Goal: Use online tool/utility: Utilize a website feature to perform a specific function

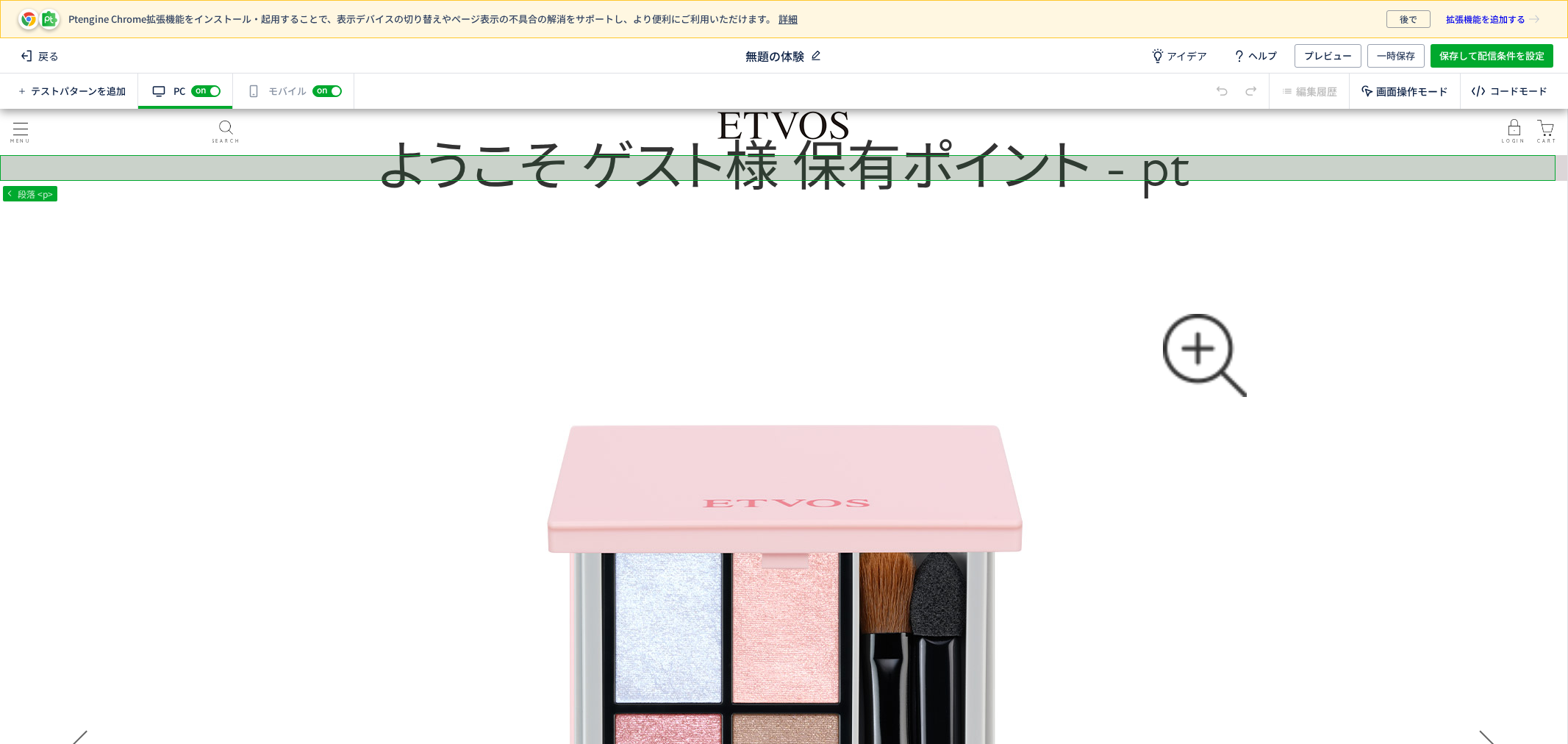
click at [822, 55] on icon at bounding box center [816, 55] width 15 height 15
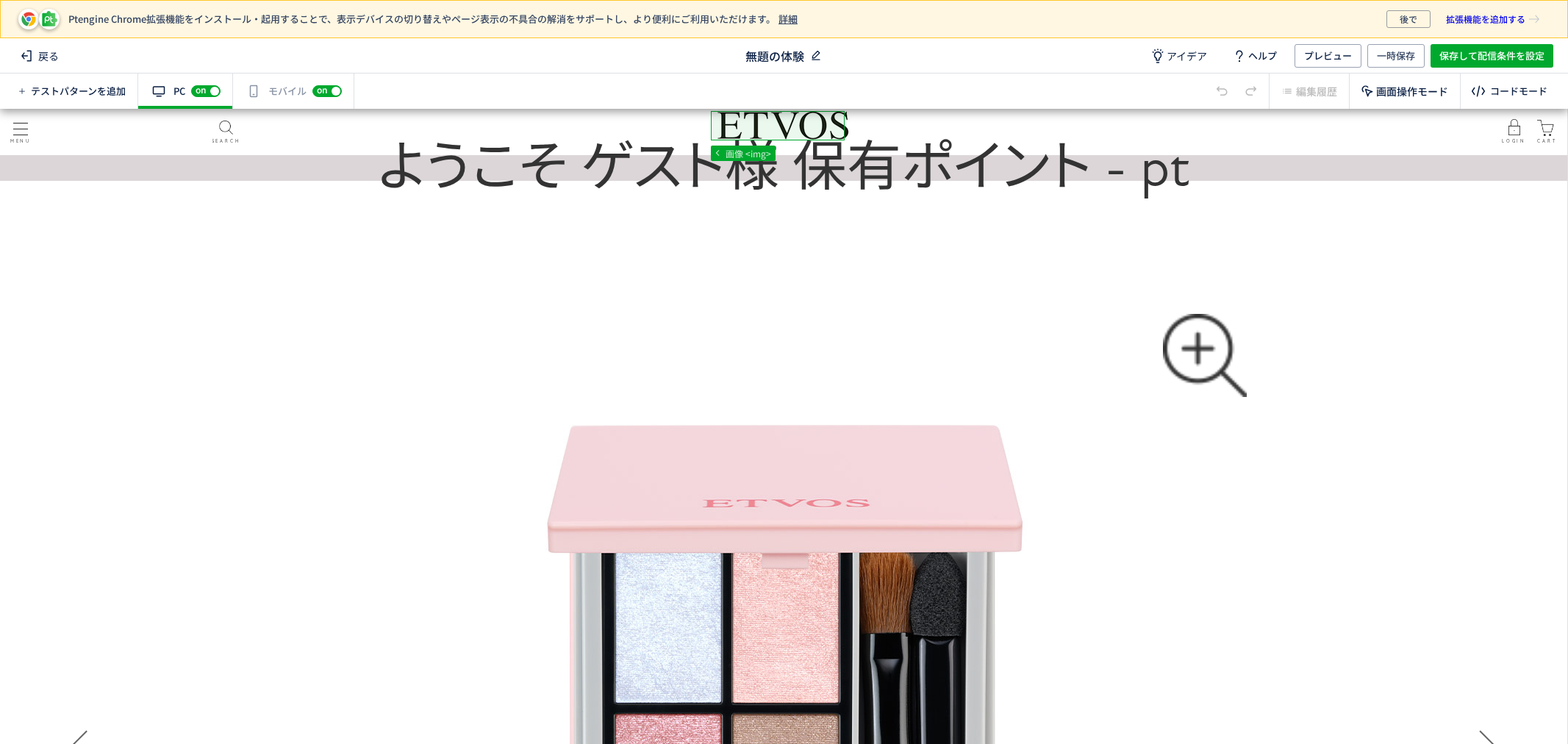
click at [800, 55] on span "無題の体験" at bounding box center [775, 55] width 58 height 17
click at [813, 54] on use at bounding box center [816, 55] width 8 height 9
drag, startPoint x: 815, startPoint y: 57, endPoint x: 739, endPoint y: 59, distance: 76.0
click at [739, 59] on input "アコーディオン(マルチパウダーholiday)" at bounding box center [784, 55] width 147 height 21
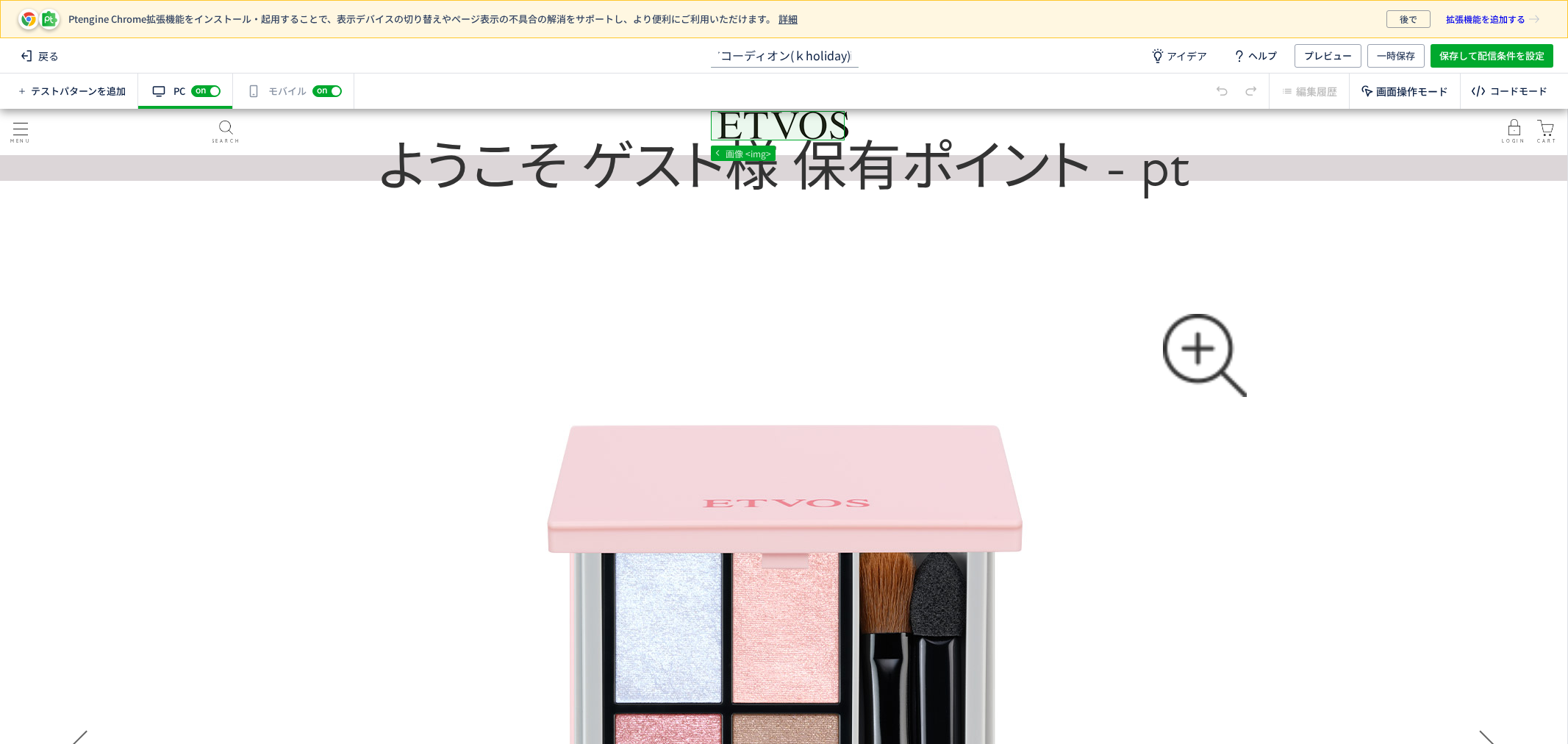
scroll to position [0, 0]
type input "アコーディオン(クラッシィholiday)"
click at [273, 101] on div "有効な編集箇所が確認されません モバイル off on" at bounding box center [294, 91] width 122 height 36
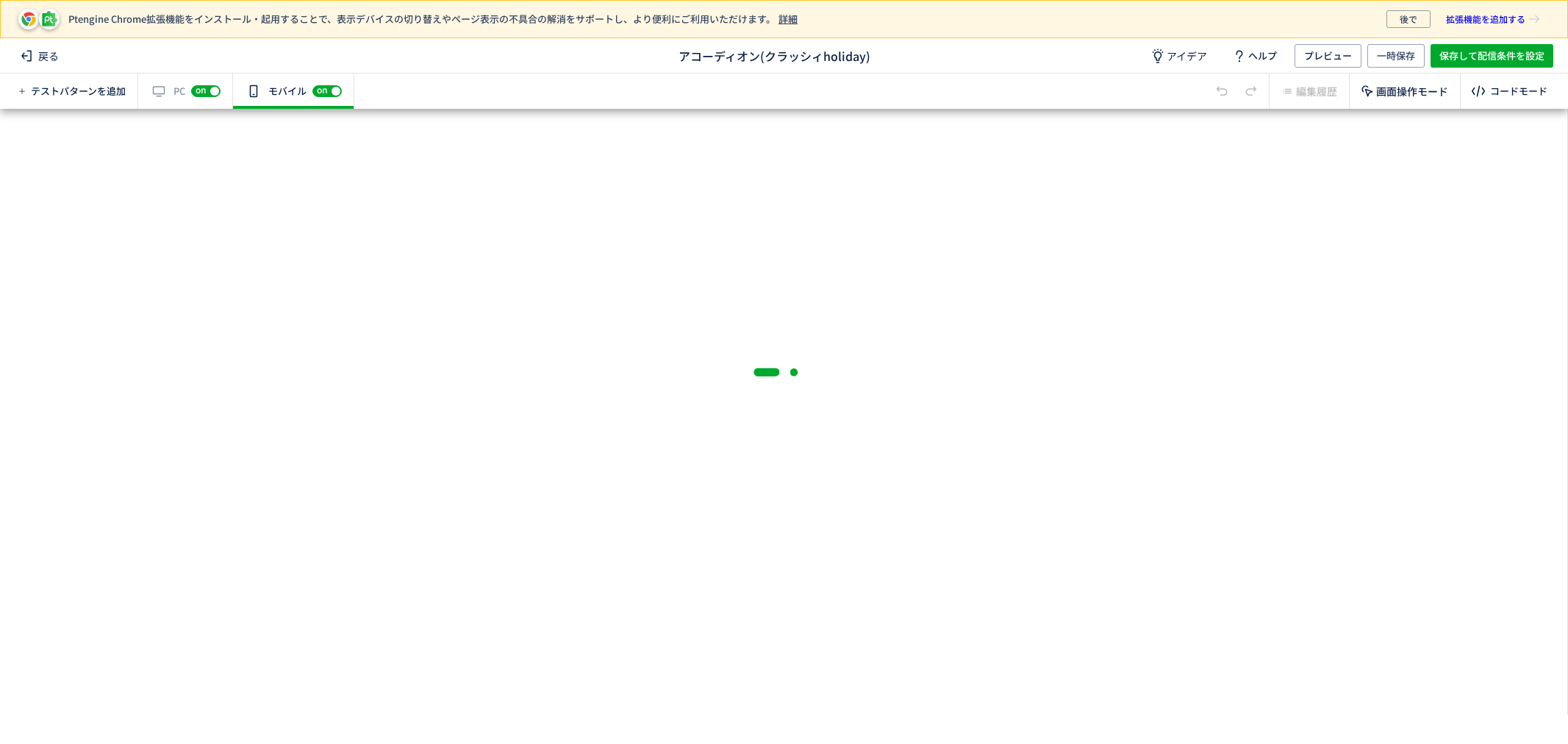
click at [212, 91] on div "off on" at bounding box center [205, 91] width 29 height 15
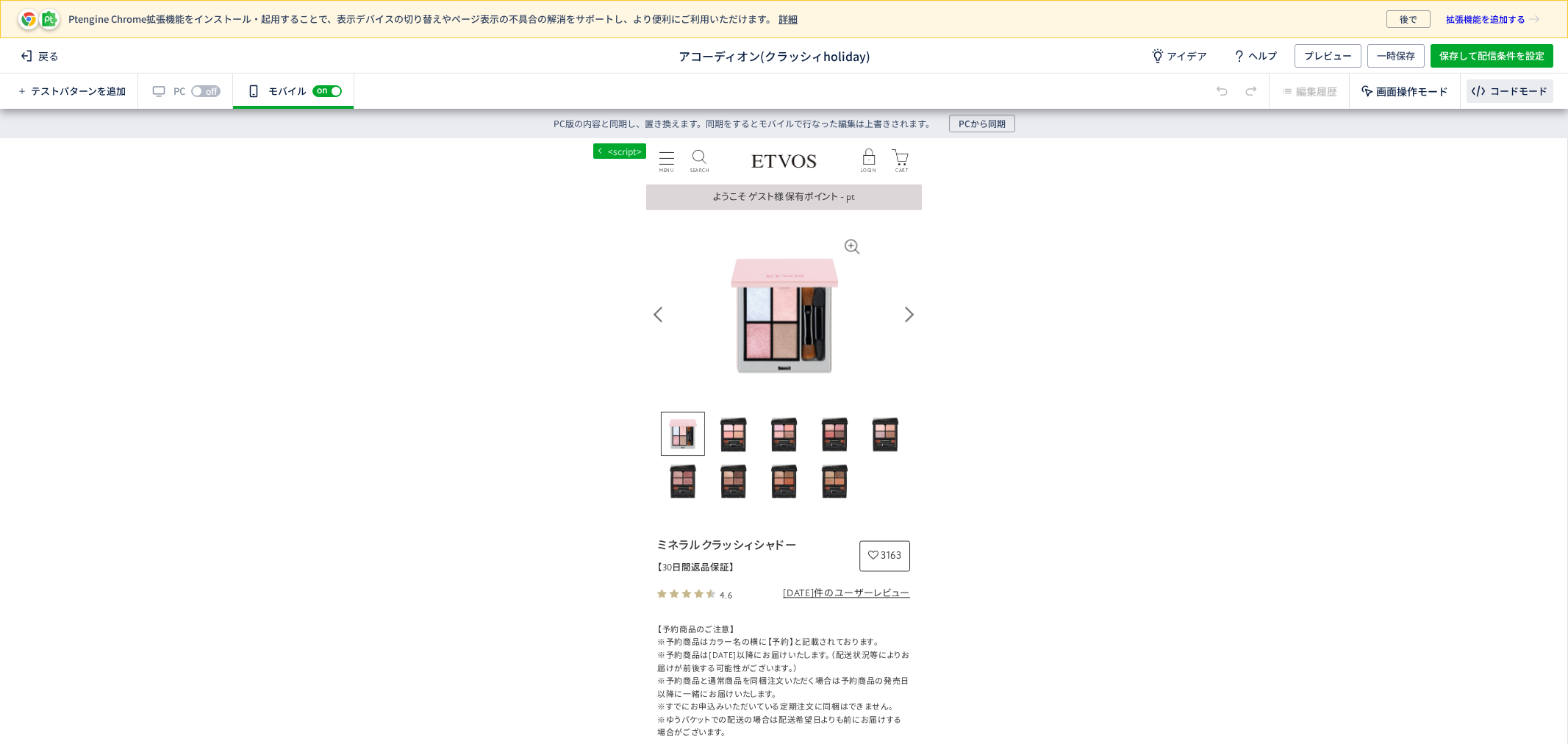
click at [1493, 91] on div "コードモード" at bounding box center [1518, 92] width 58 height 14
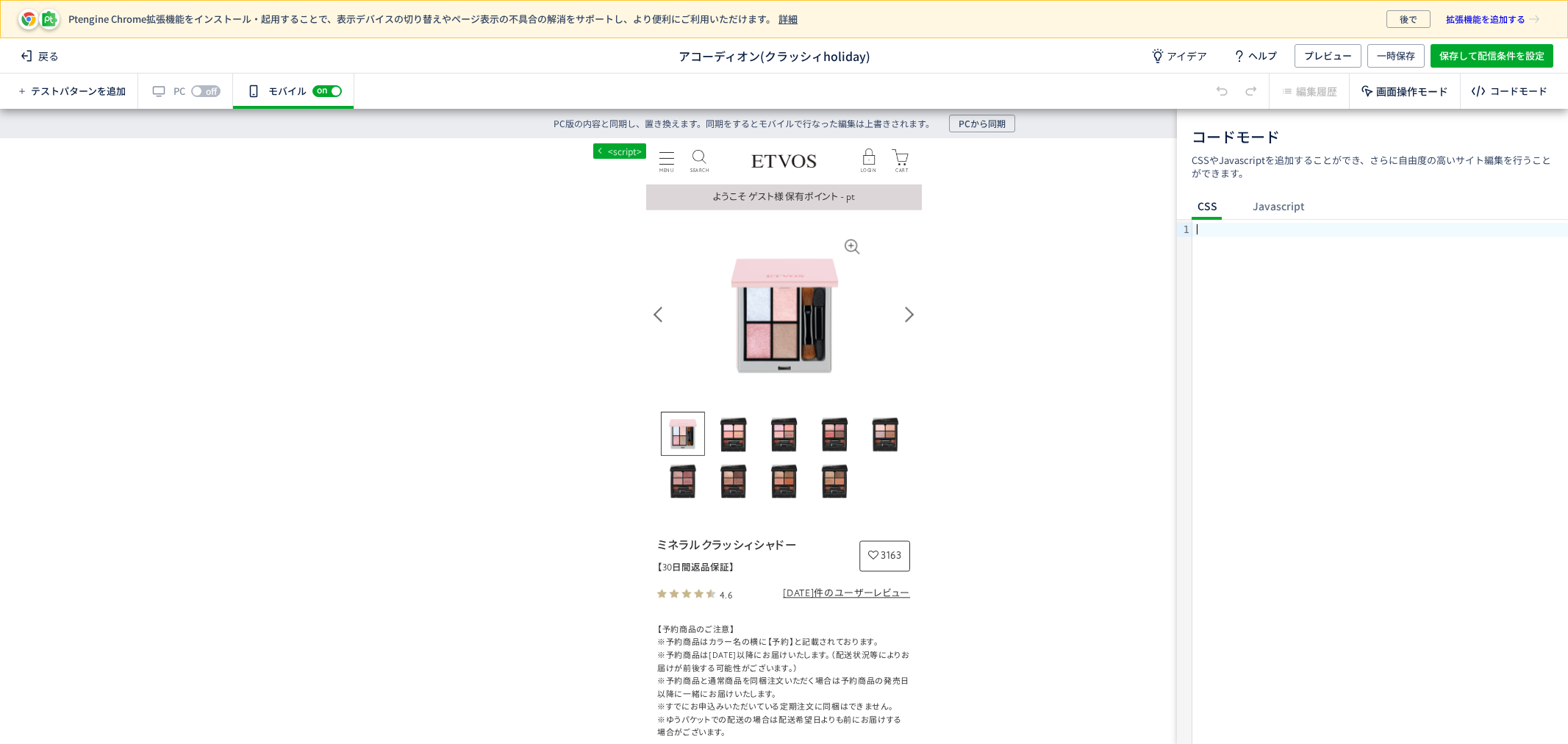
click at [1373, 313] on div at bounding box center [1380, 482] width 376 height 524
drag, startPoint x: 1424, startPoint y: 230, endPoint x: 1040, endPoint y: 203, distance: 384.9
click at [1040, 203] on div "Ptengine Chrome拡張機能をインストール・起用することで、表示デバイスの切り替えやページ表示の不具合の解消をサポートし、より便利にご利用いただけま…" at bounding box center [784, 372] width 1568 height 744
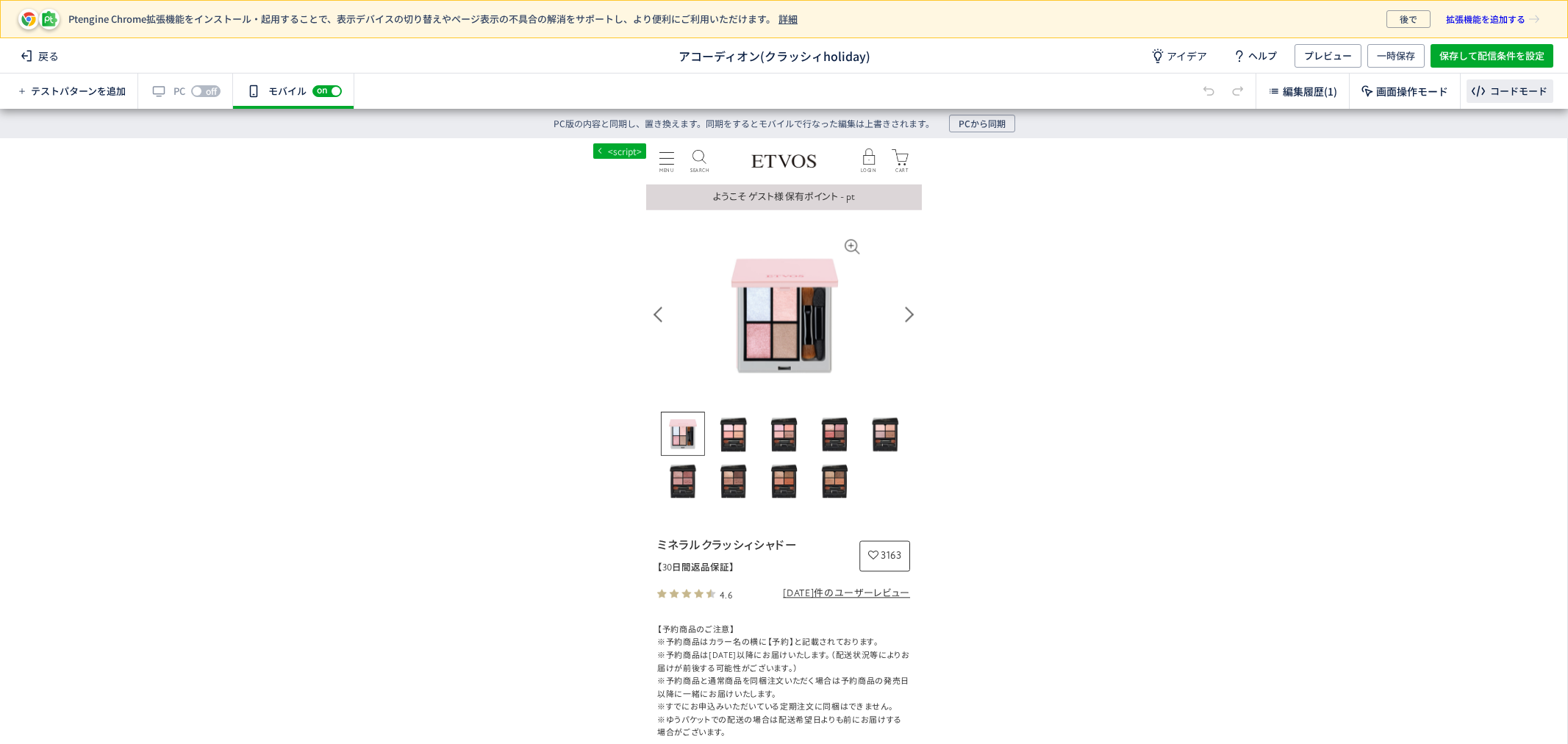
click at [1524, 90] on div "コードモード" at bounding box center [1518, 92] width 58 height 14
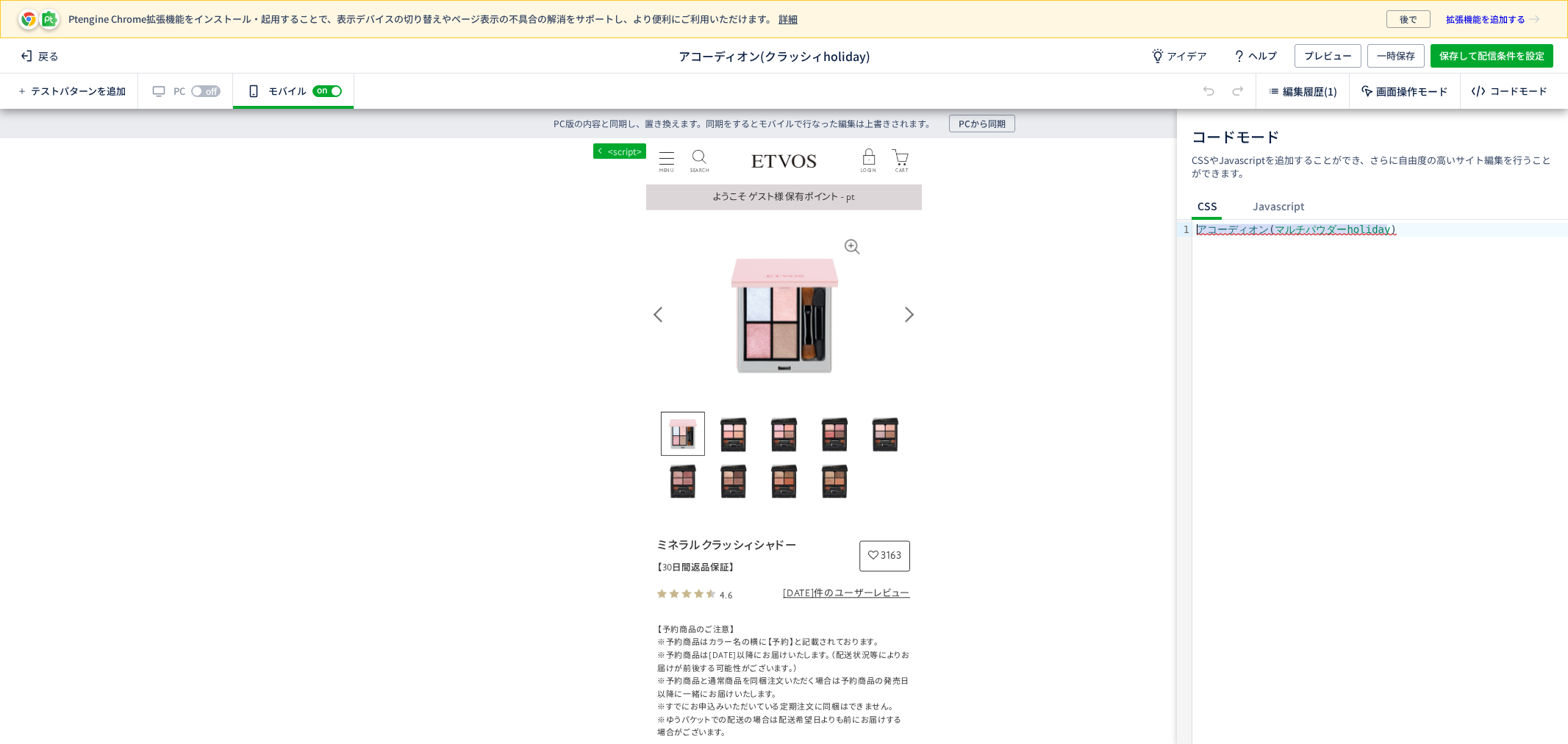
drag, startPoint x: 1413, startPoint y: 229, endPoint x: 1103, endPoint y: 217, distance: 310.2
click at [1103, 217] on div "Ptengine Chrome拡張機能をインストール・起用することで、表示デバイスの切り替えやページ表示の不具合の解消をサポートし、より便利にご利用いただけま…" at bounding box center [784, 372] width 1568 height 744
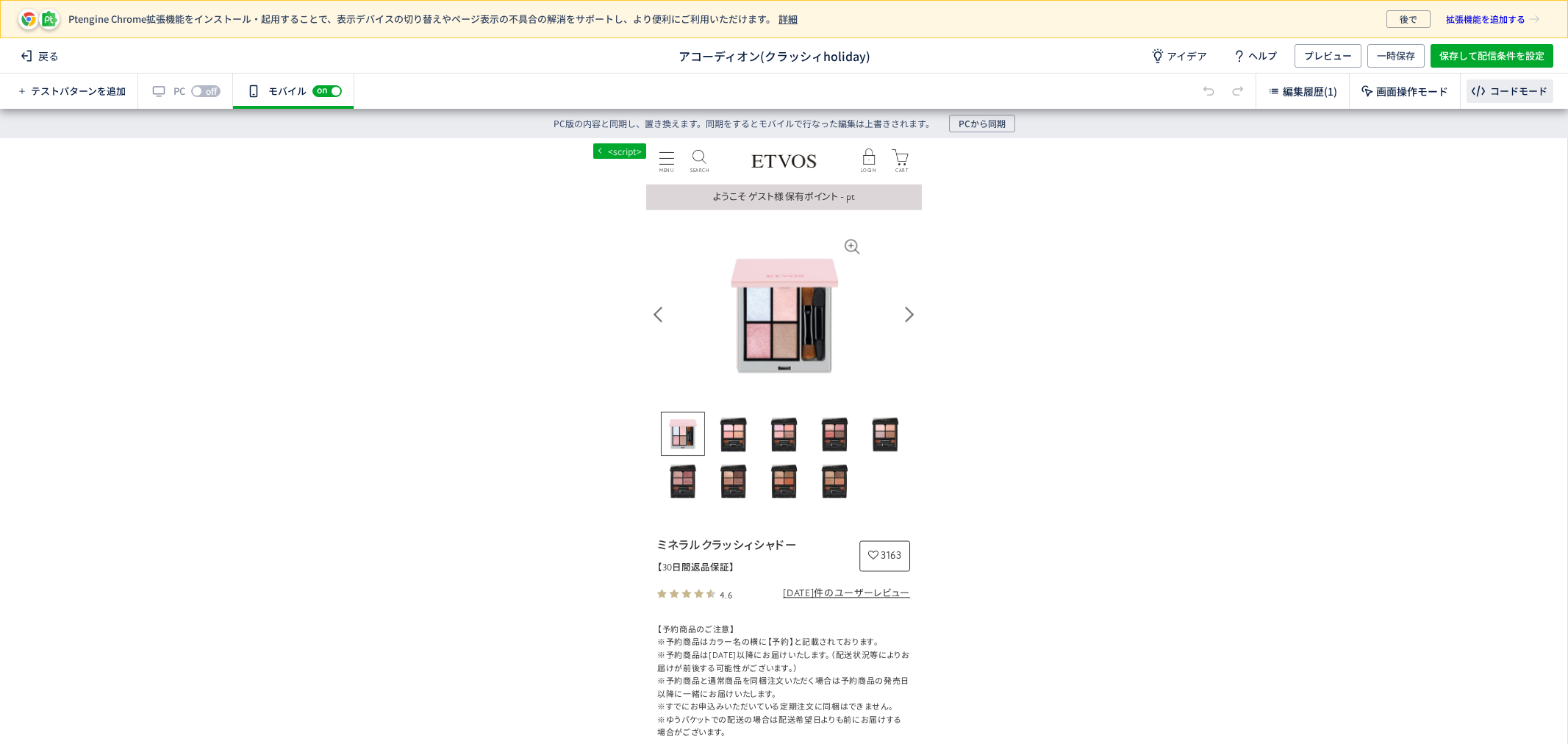
click at [1492, 81] on div "コードモード" at bounding box center [1510, 92] width 87 height 24
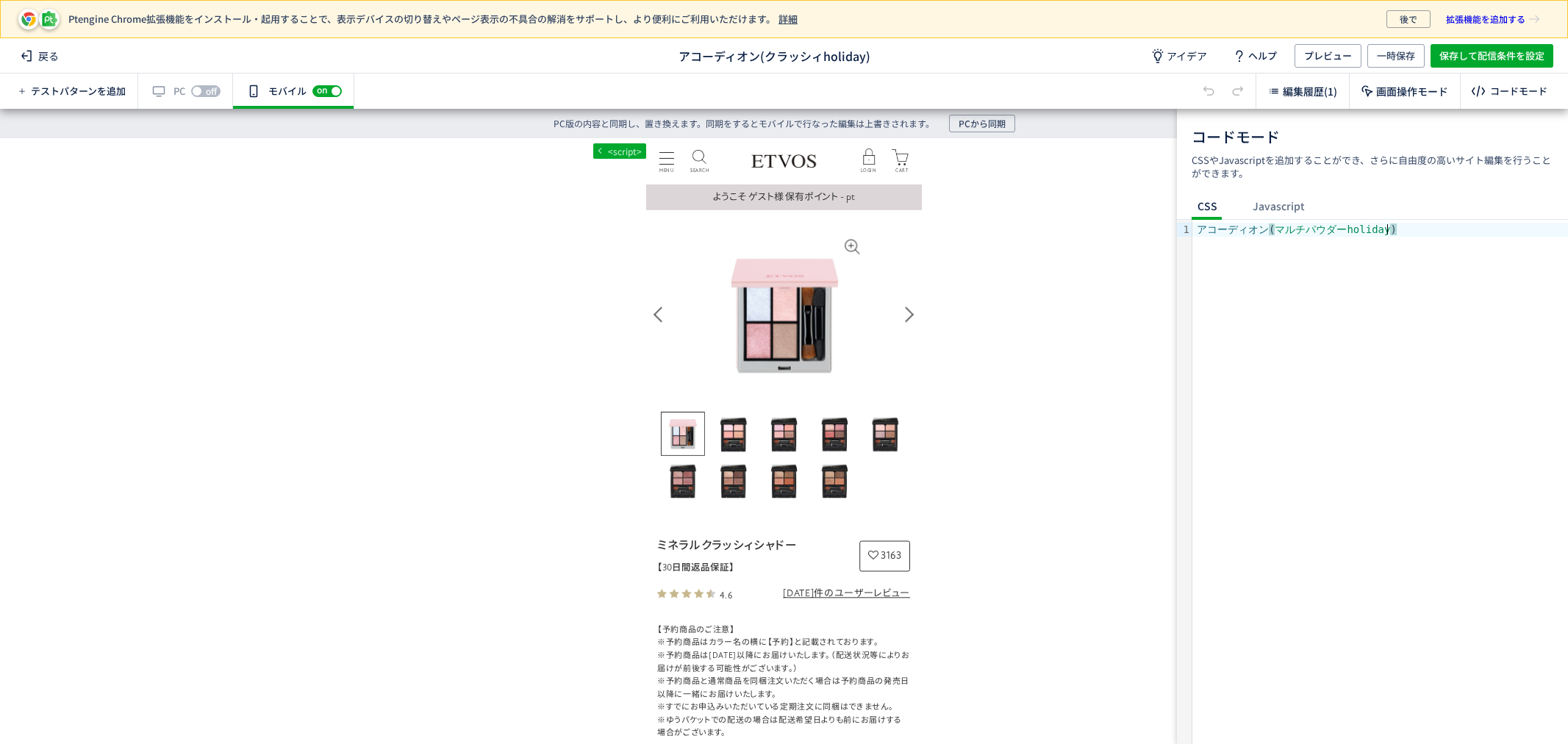
click at [1433, 340] on div "アコーディオン ( マルチパウダーholiday )" at bounding box center [1380, 482] width 376 height 524
click at [1393, 341] on div ". accordion dd { display: none ; }" at bounding box center [1380, 482] width 376 height 524
click at [1030, 417] on div "body <script> 単色 カラーコード R 0 G 0 B 0 A 0.00 マイカラー 移動先をクリックしてください キャンセル 選択した要素の前 …" at bounding box center [783, 426] width 1567 height 577
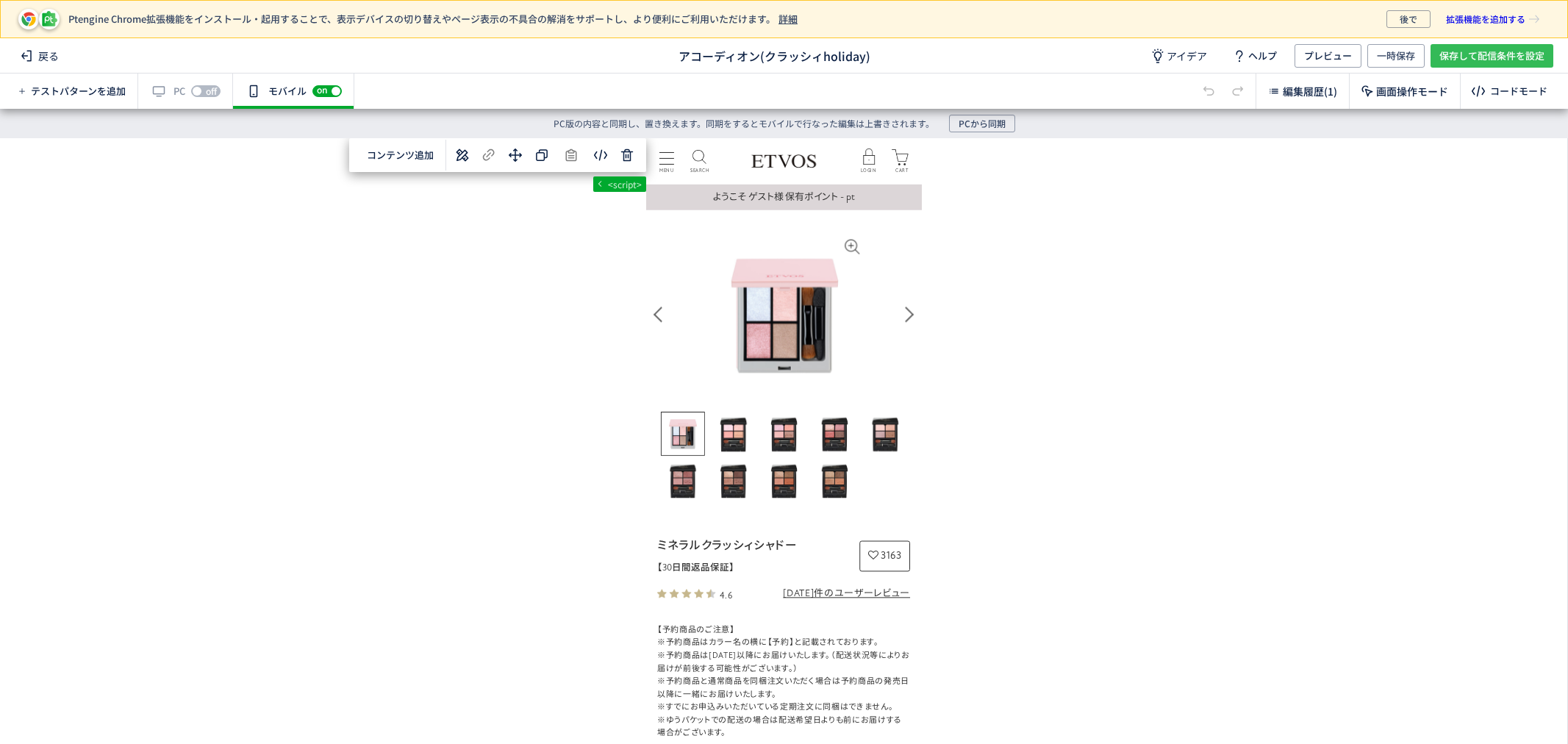
click at [1475, 63] on span "保存して配信条件を設定" at bounding box center [1491, 56] width 105 height 24
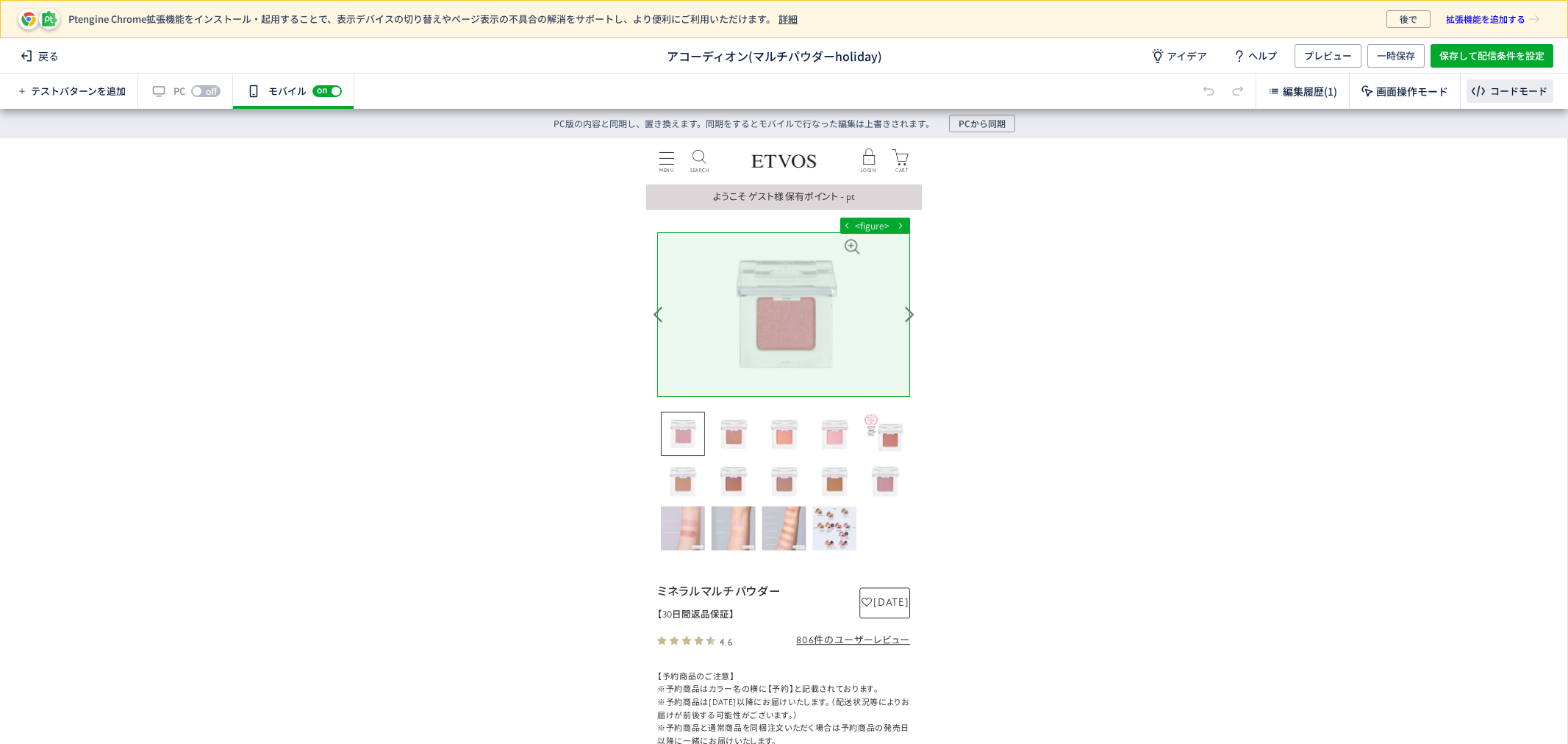
click at [1525, 81] on div "コードモード" at bounding box center [1510, 92] width 87 height 24
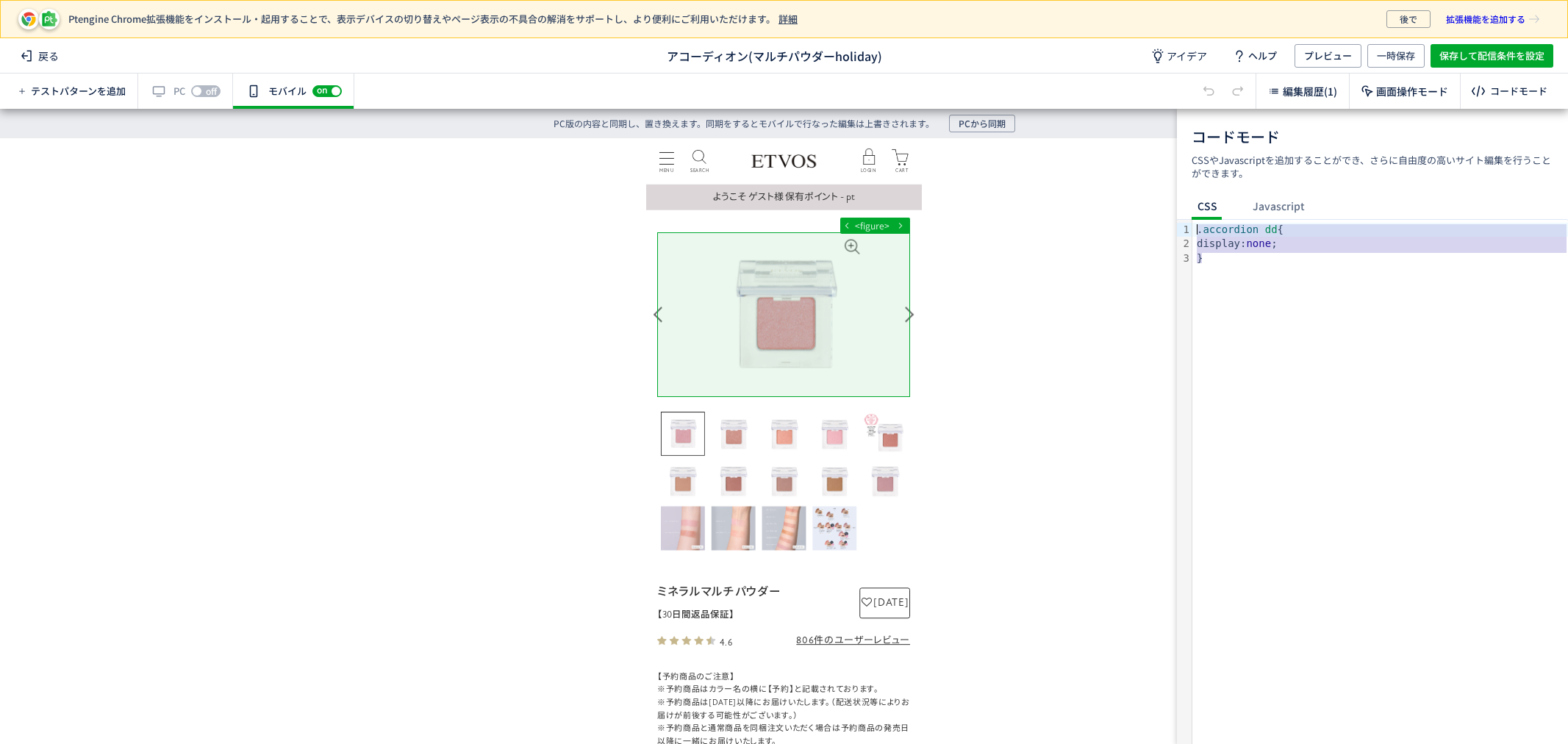
drag, startPoint x: 1228, startPoint y: 255, endPoint x: 1164, endPoint y: 171, distance: 105.6
click at [1164, 171] on div "Ptengine Chrome拡張機能をインストール・起用することで、表示デバイスの切り替えやページ表示の不具合の解消をサポートし、より便利にご利用いただけま…" at bounding box center [784, 372] width 1568 height 744
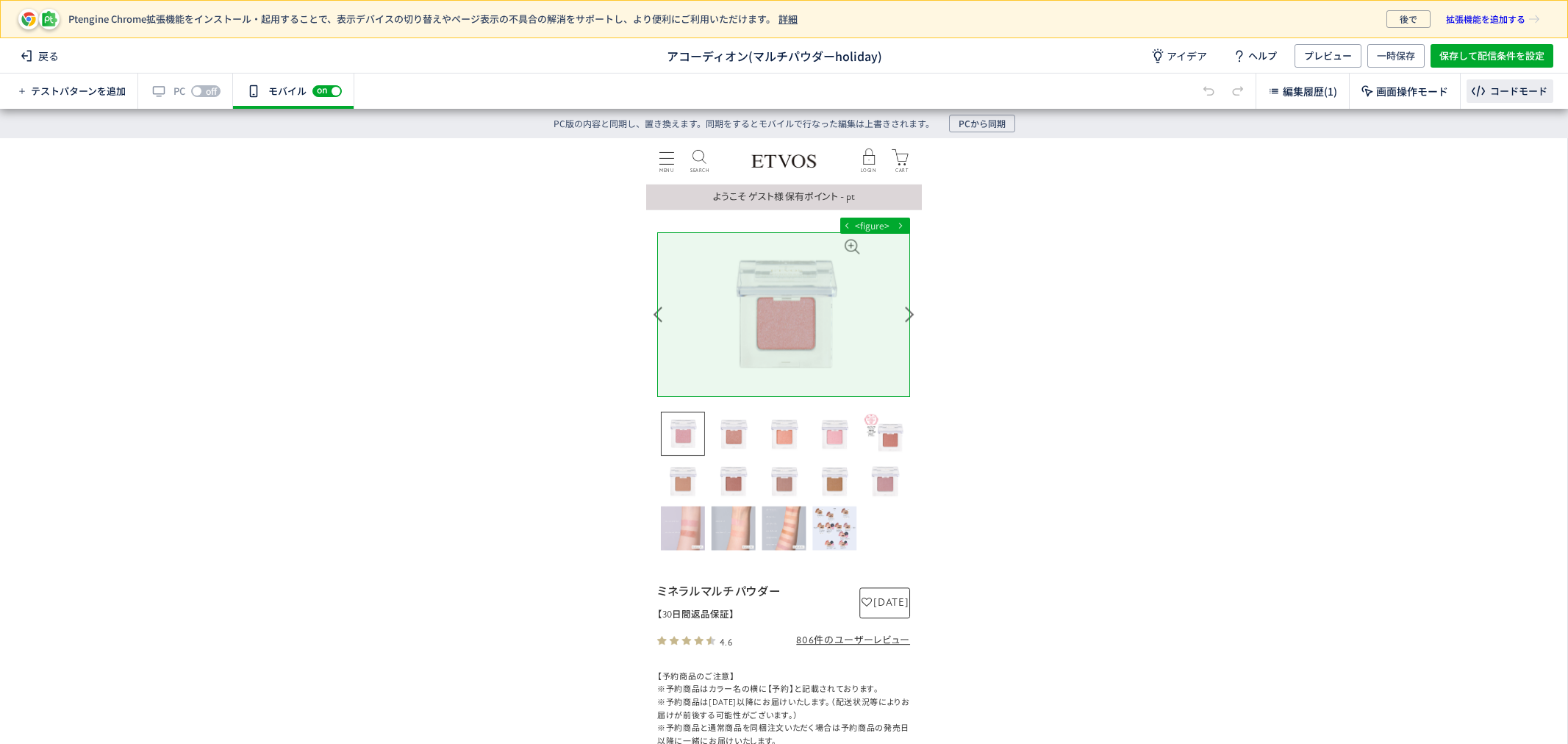
click at [1536, 90] on div "コードモード" at bounding box center [1518, 92] width 58 height 14
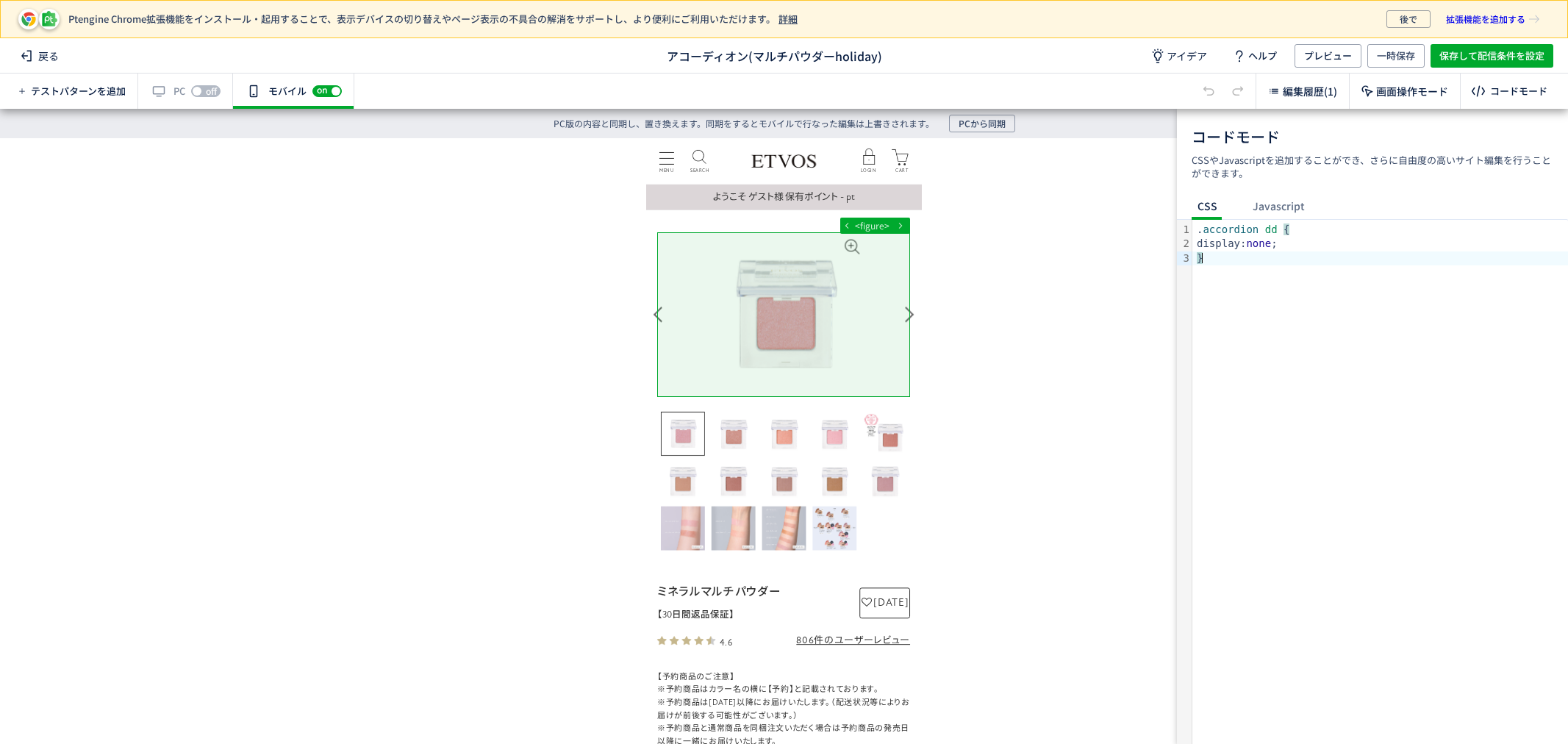
click at [1274, 313] on div ". accordion dd { display: none ; }" at bounding box center [1380, 482] width 376 height 524
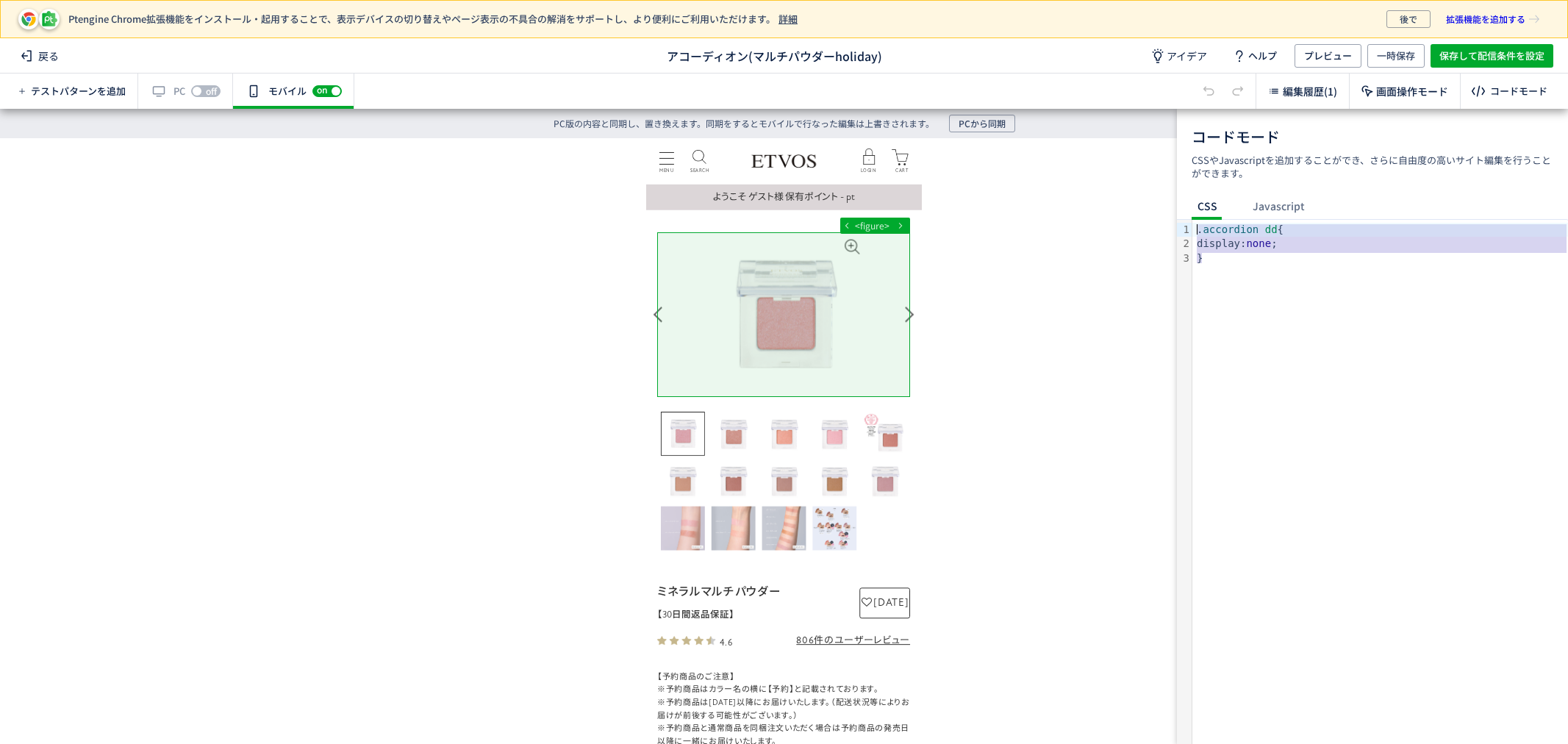
drag, startPoint x: 1220, startPoint y: 269, endPoint x: 1185, endPoint y: 219, distance: 61.0
click at [1185, 220] on div "9 1 2 3 › ⌄ . accordion dd { display: none ; }" at bounding box center [1372, 482] width 391 height 524
copy div ". accordion dd { display: none ;"
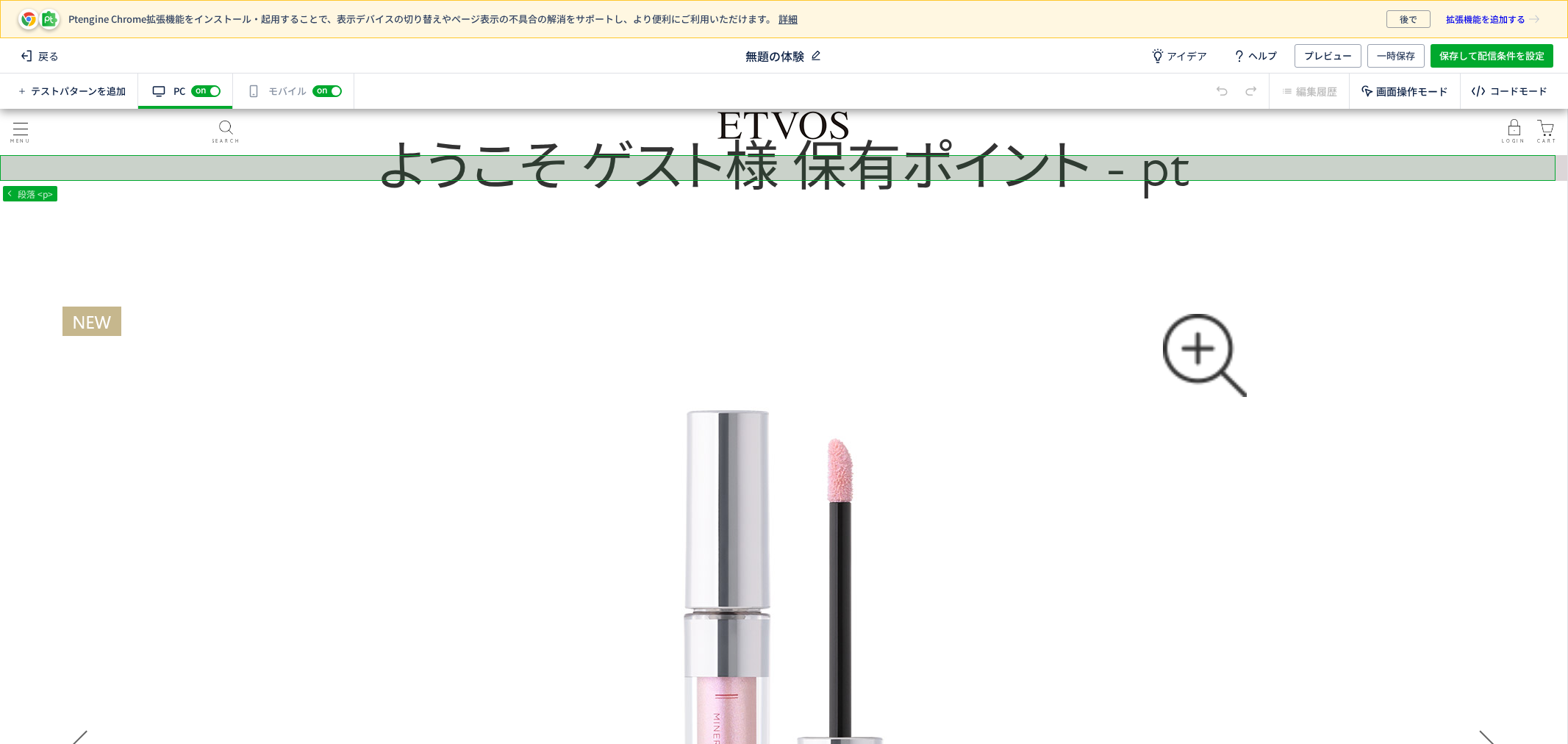
click at [751, 62] on span "無題の体験" at bounding box center [775, 55] width 58 height 17
click at [814, 54] on icon at bounding box center [816, 55] width 15 height 15
drag, startPoint x: 762, startPoint y: 55, endPoint x: 816, endPoint y: 58, distance: 54.1
click at [816, 58] on input "アコーディオン(クラッシィholiday)" at bounding box center [784, 55] width 147 height 21
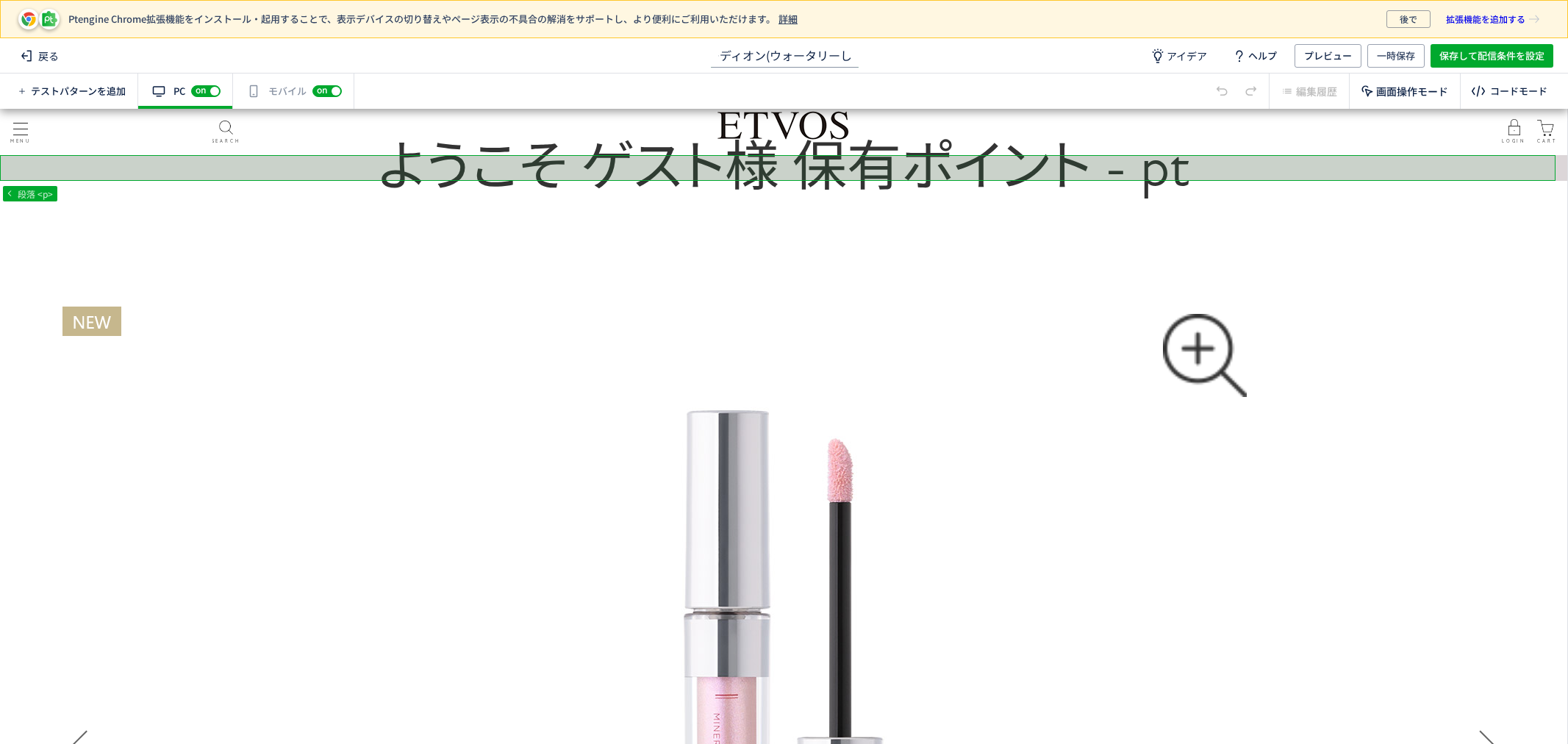
scroll to position [0, 46]
type input "アコーディオン(ウォータリーシャドーholiday)"
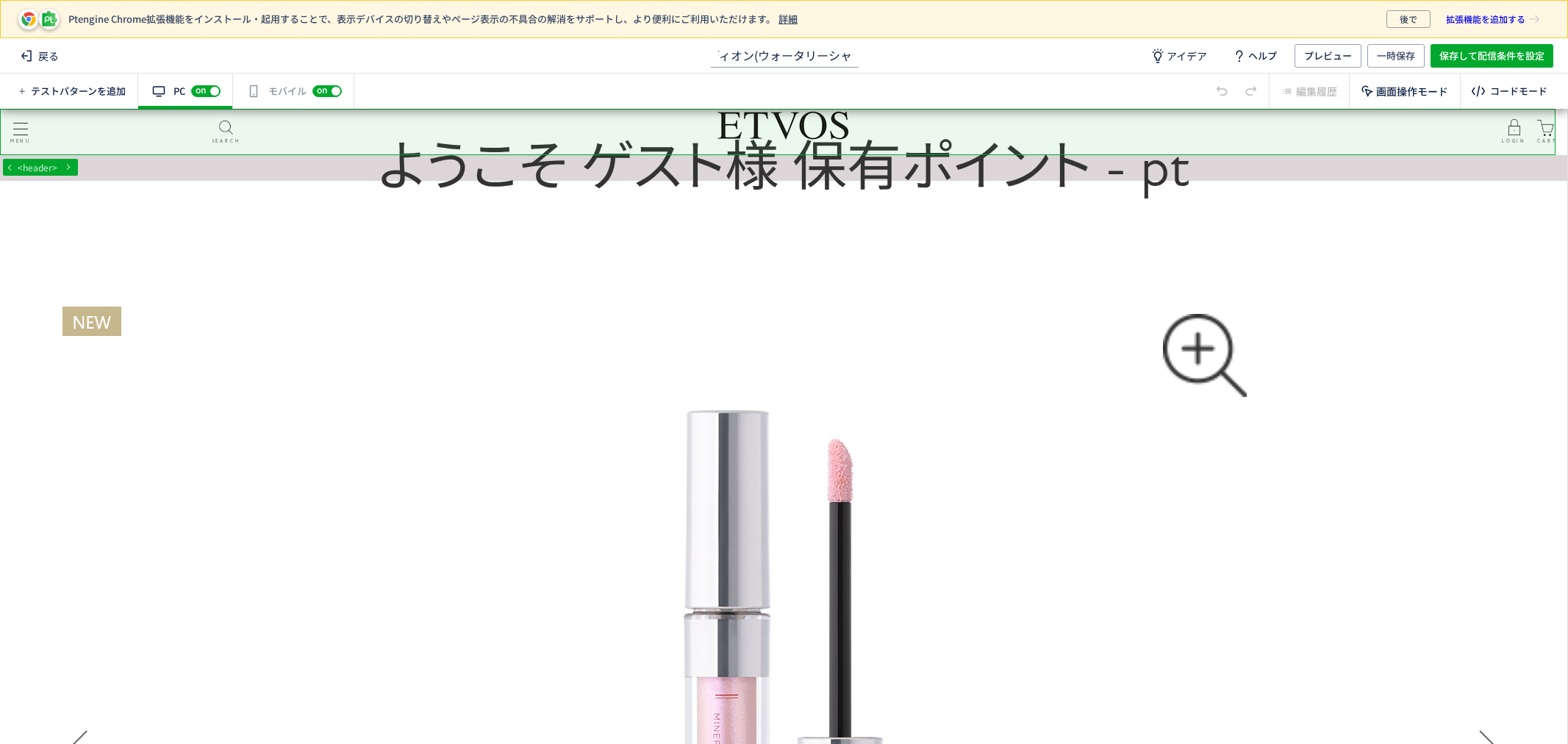
click at [253, 91] on div "有効な編集箇所が確認されません モバイル off on" at bounding box center [294, 91] width 122 height 36
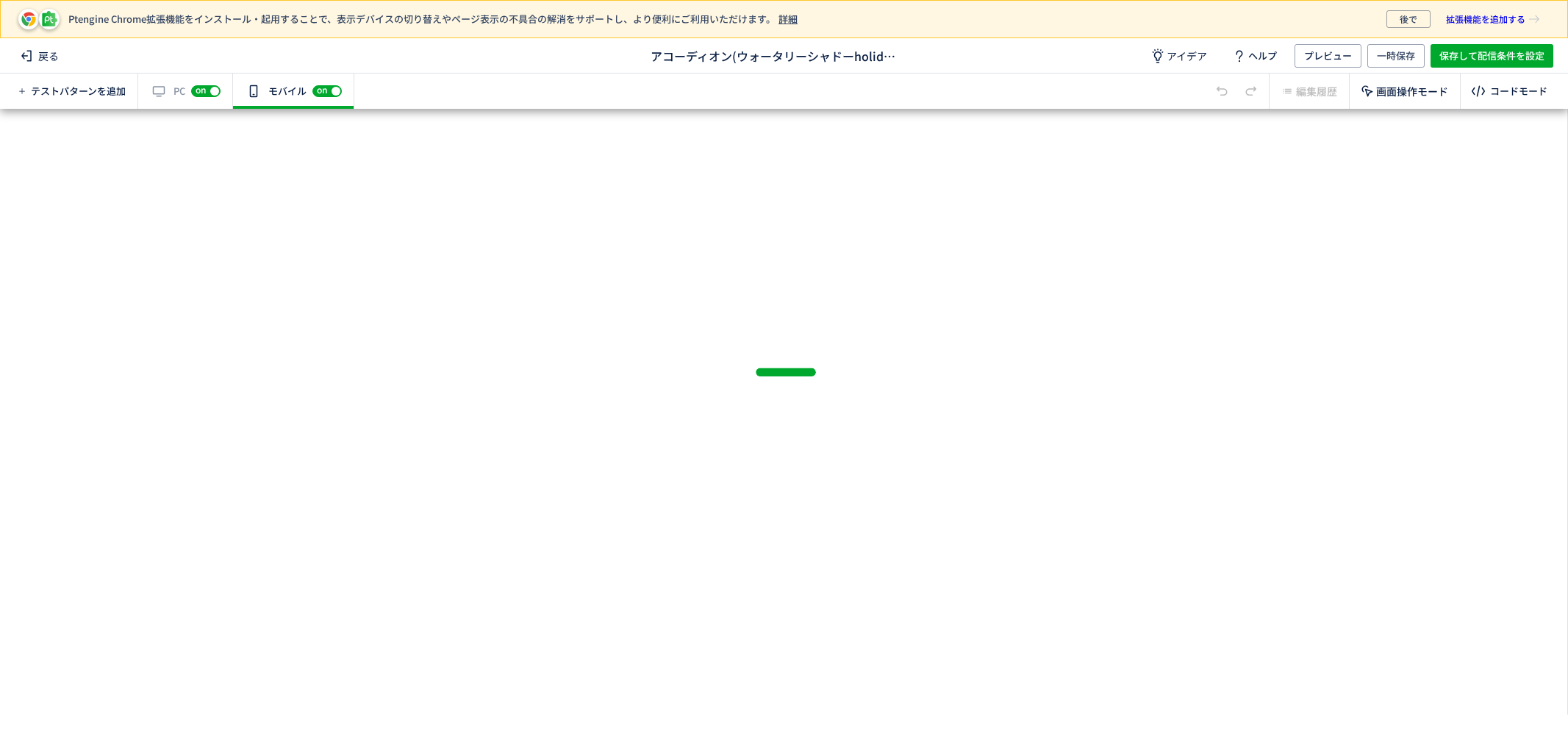
click at [212, 91] on div "off on" at bounding box center [205, 91] width 29 height 15
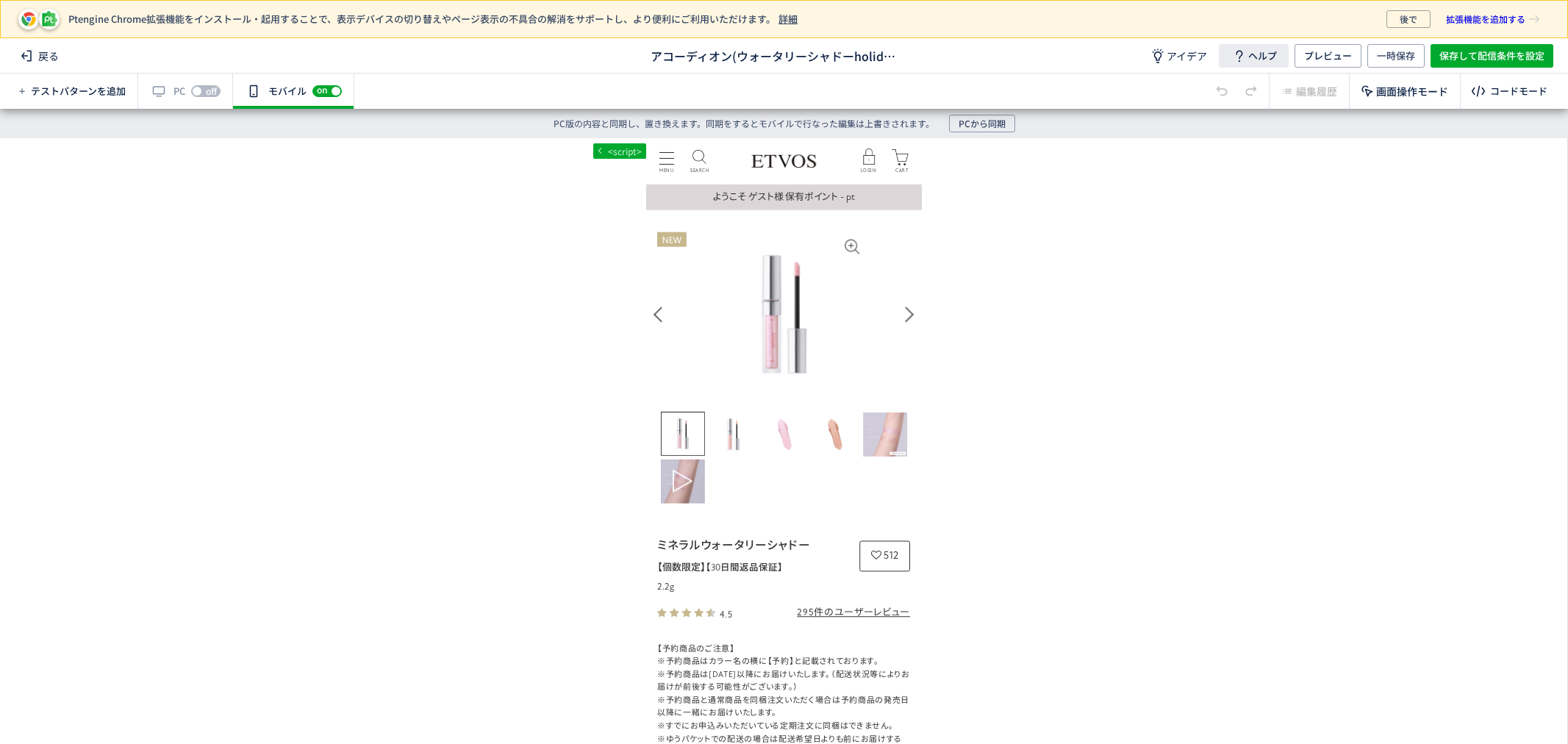
scroll to position [0, 0]
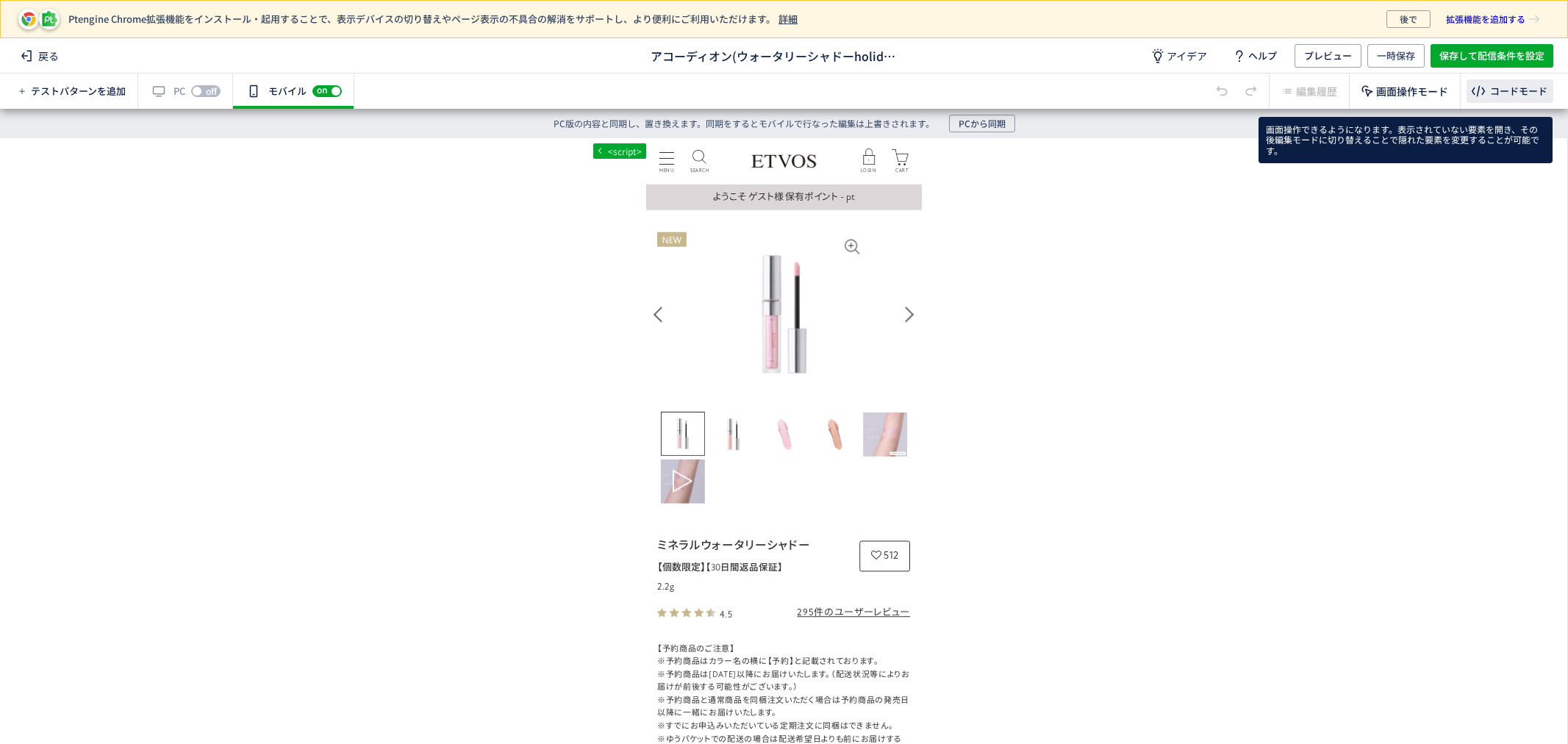
click at [1487, 87] on div "コードモード" at bounding box center [1510, 92] width 87 height 24
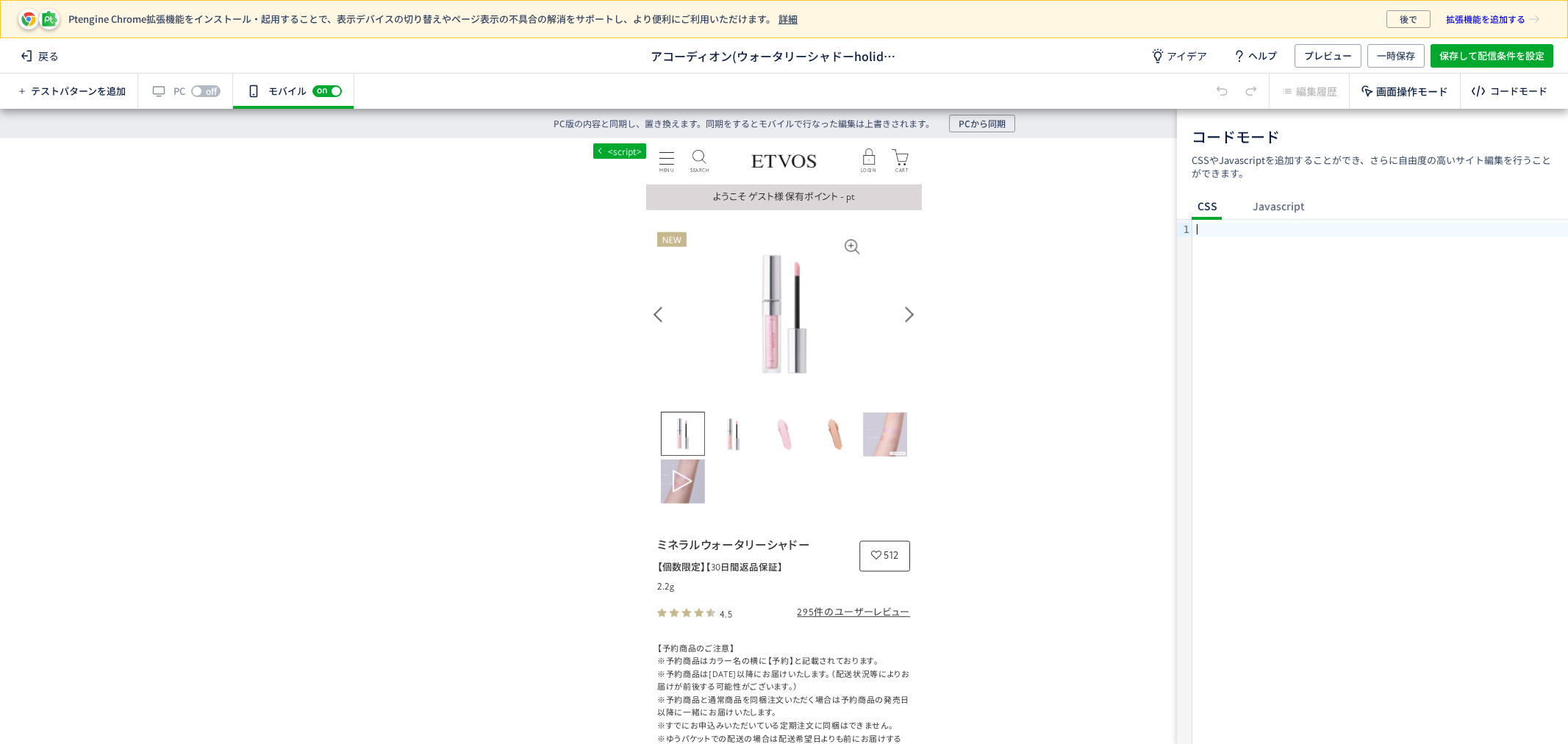
click at [1426, 268] on div at bounding box center [1380, 482] width 376 height 524
click at [1457, 53] on span "保存して配信条件を設定" at bounding box center [1491, 56] width 105 height 24
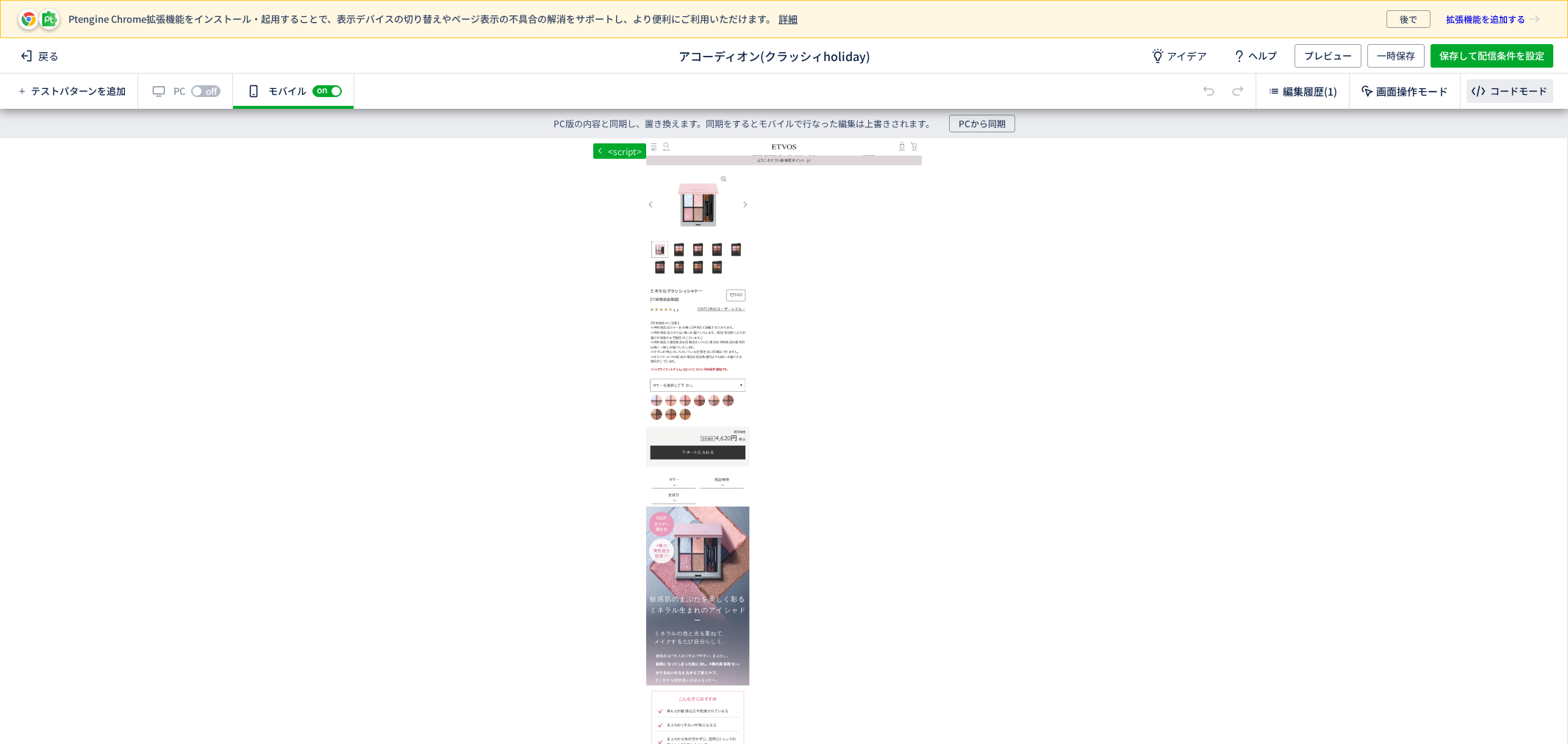
click at [1514, 89] on div "コードモード" at bounding box center [1518, 92] width 58 height 14
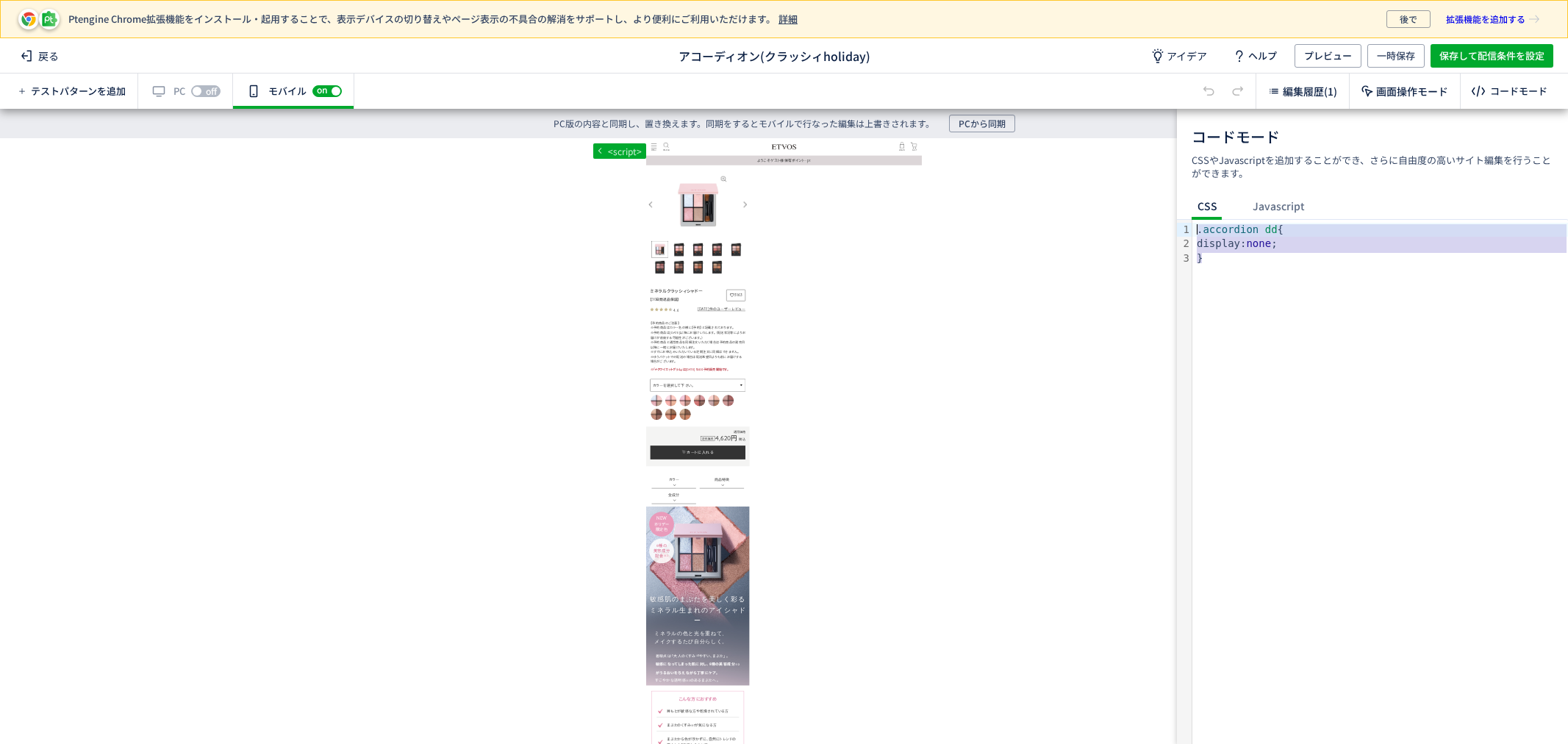
drag, startPoint x: 1229, startPoint y: 261, endPoint x: 1197, endPoint y: 233, distance: 42.5
click at [1197, 233] on div ". accordion dd { display: none ; }" at bounding box center [1380, 482] width 376 height 524
copy div ". accordion dd { display: none ; }"
